Goal: Check status: Check status

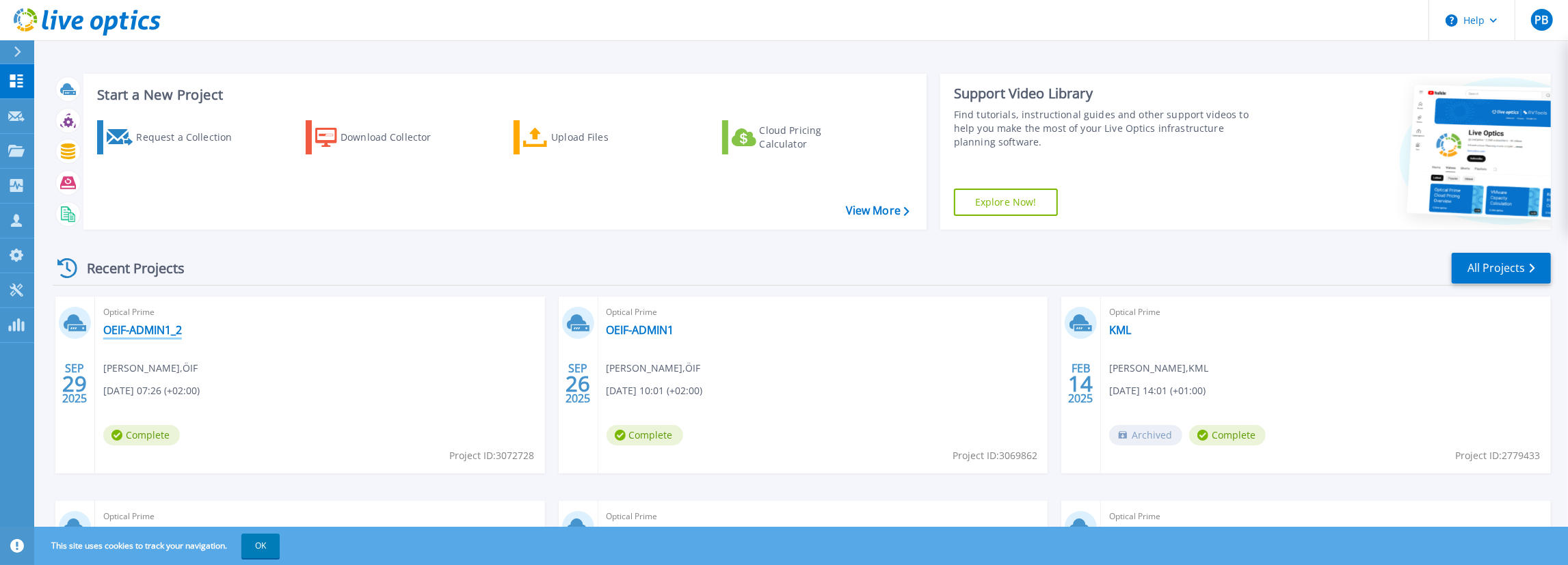
click at [140, 332] on link "OEIF-ADMIN1_2" at bounding box center [142, 329] width 79 height 13
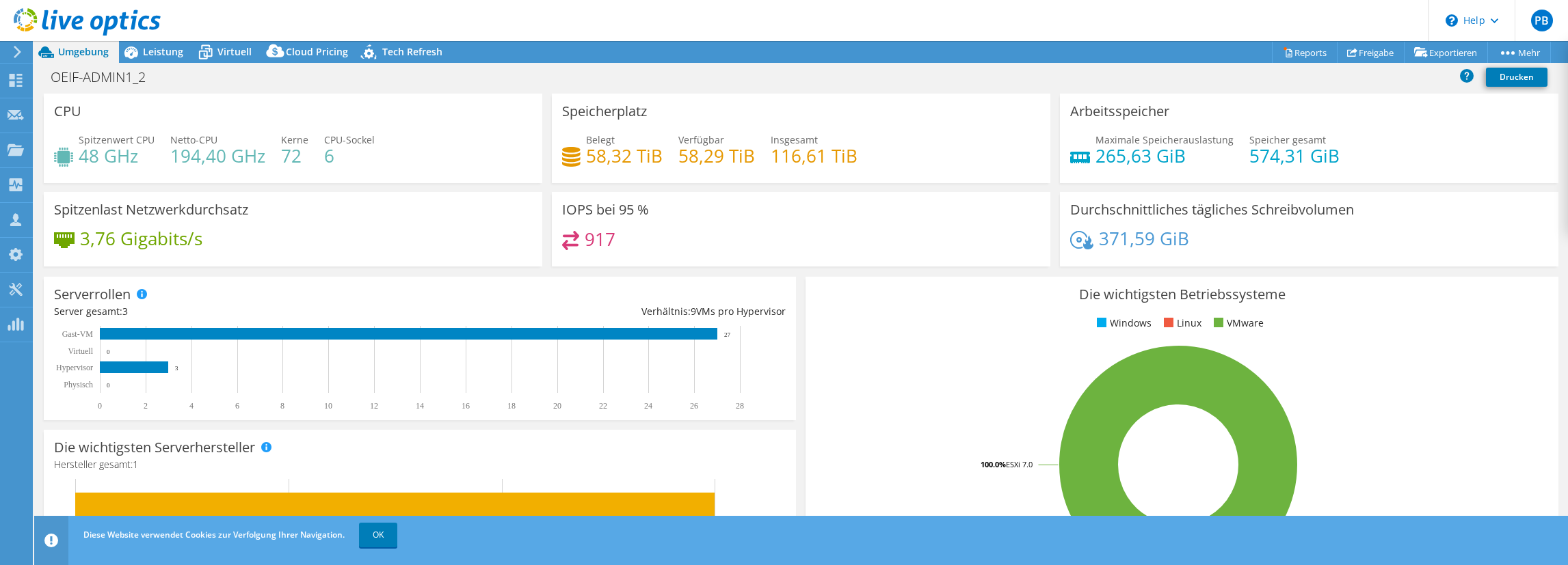
select select "USD"
click at [380, 537] on link "OK" at bounding box center [378, 534] width 39 height 24
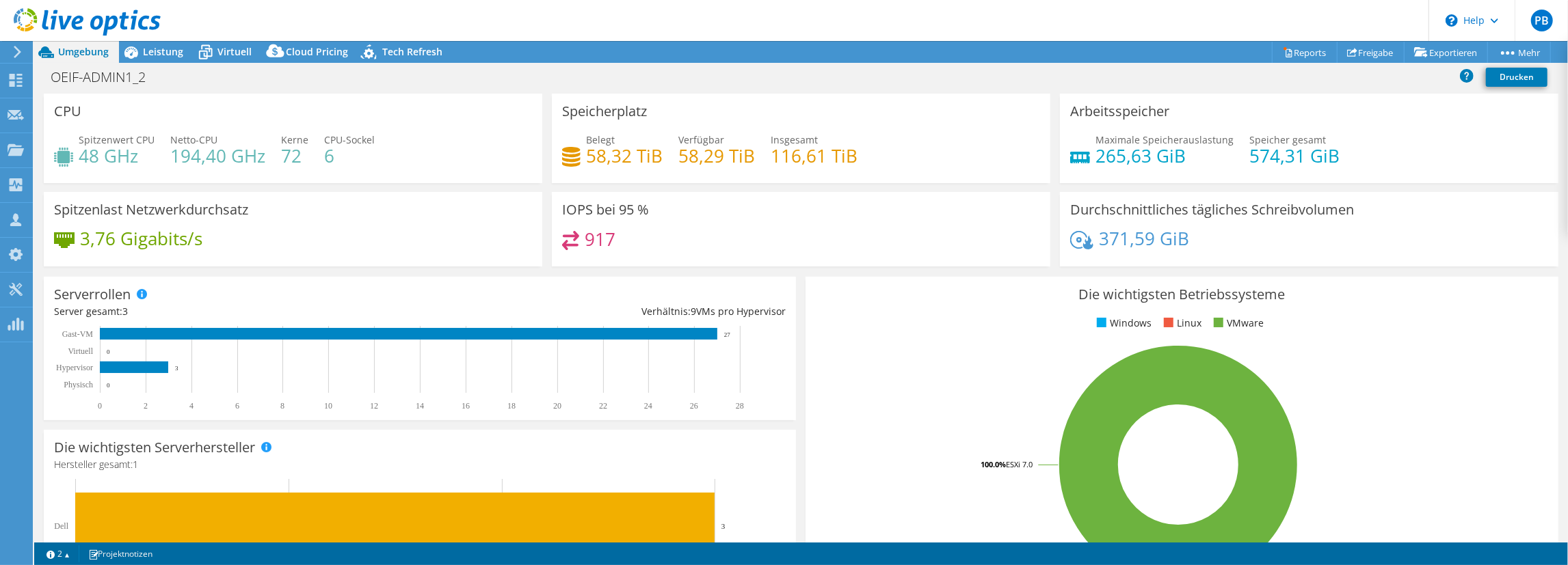
click at [17, 49] on use at bounding box center [17, 52] width 8 height 13
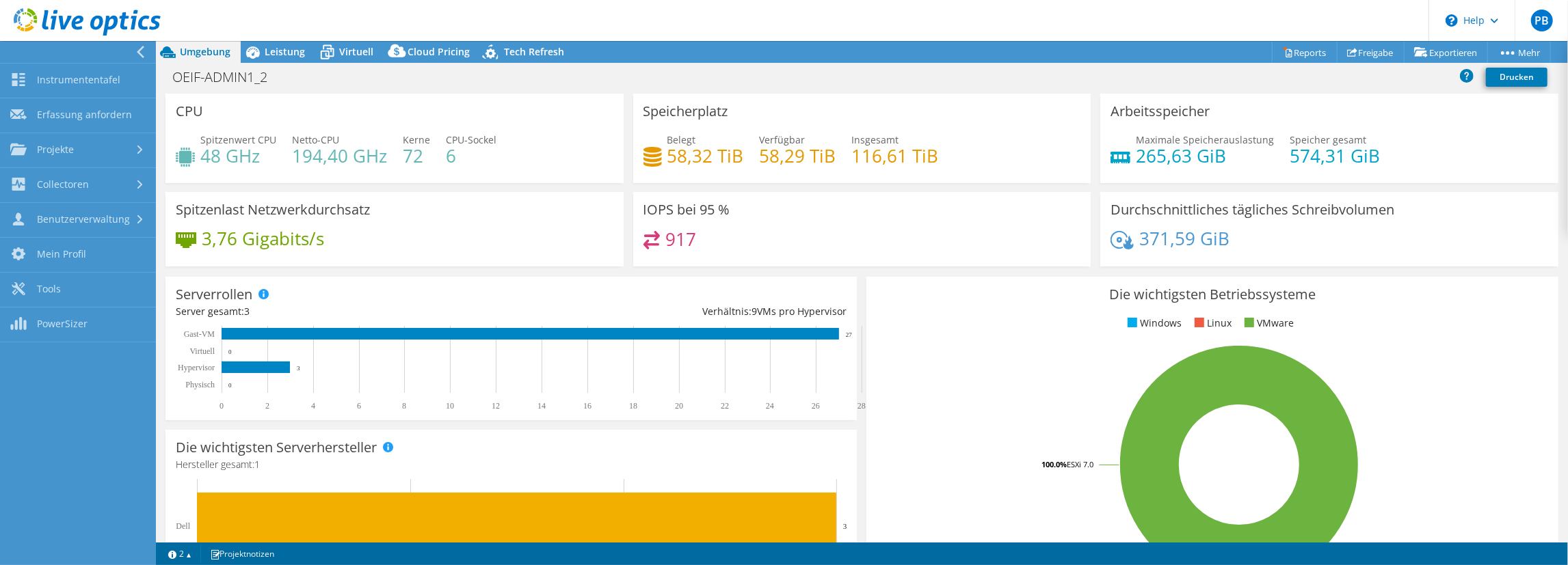
click at [136, 50] on icon at bounding box center [140, 52] width 10 height 13
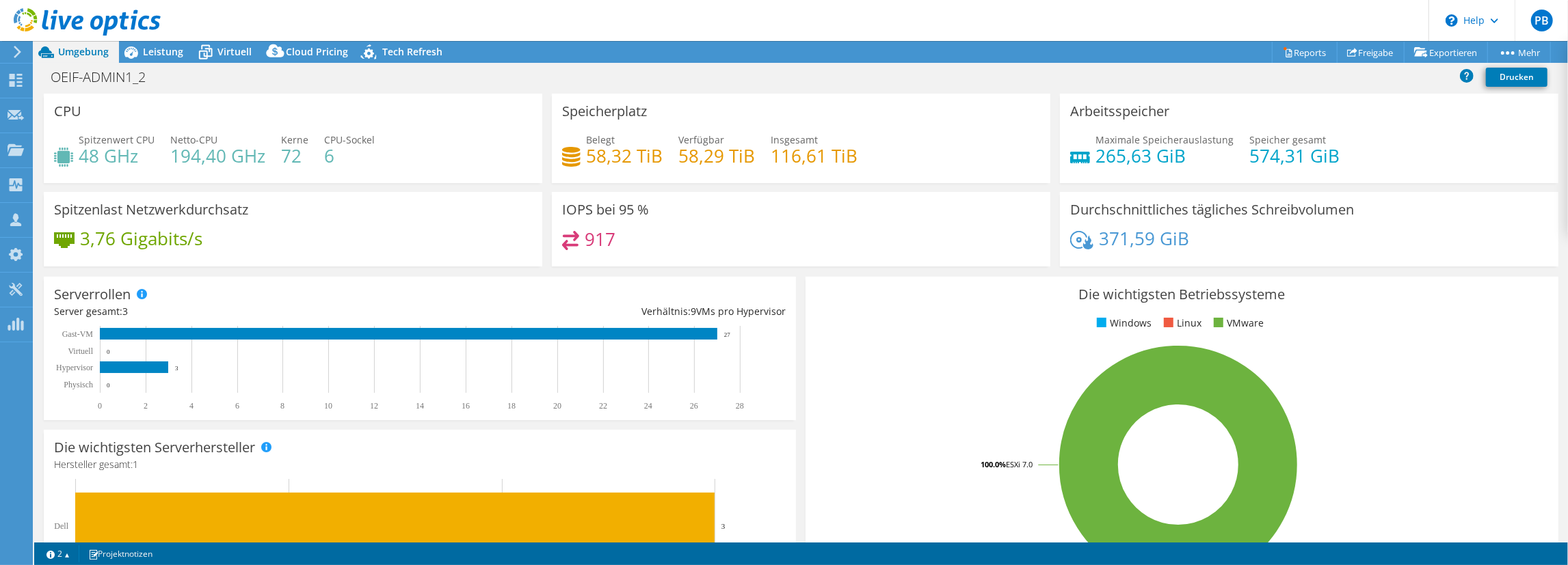
click at [20, 51] on icon at bounding box center [17, 52] width 10 height 13
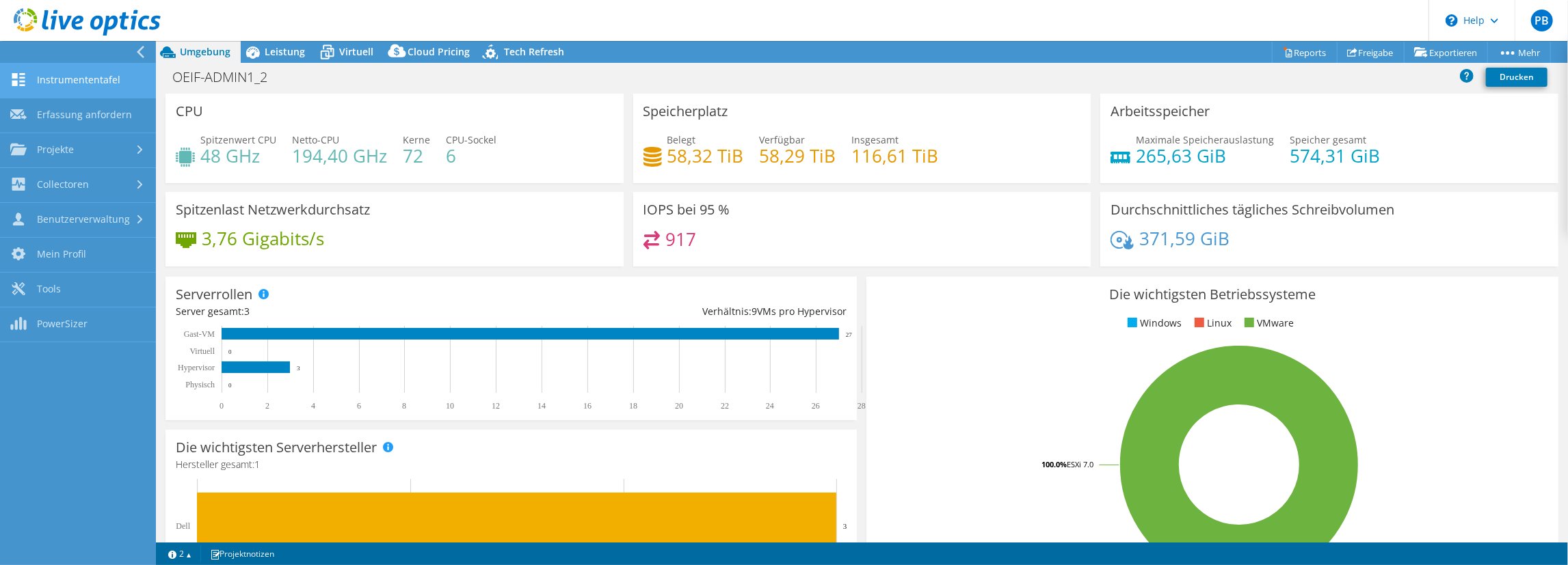
click at [54, 80] on link "Instrumententafel" at bounding box center [78, 81] width 156 height 35
